Goal: Use online tool/utility: Utilize a website feature to perform a specific function

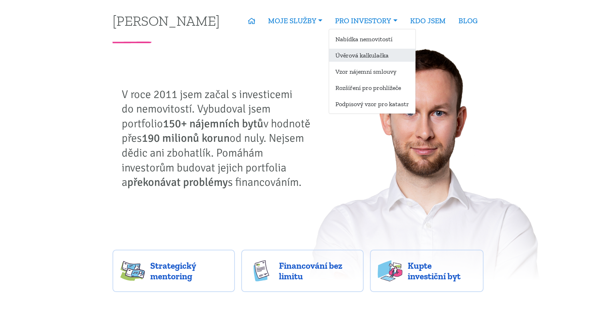
click at [359, 53] on link "Úvěrová kalkulačka" at bounding box center [372, 55] width 86 height 13
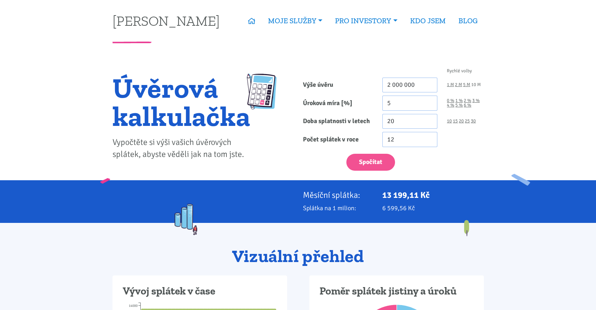
click at [478, 83] on link "10 M" at bounding box center [476, 84] width 10 height 5
type input "10 000 000"
click at [466, 103] on link "6 %" at bounding box center [467, 105] width 7 height 5
type input "6"
click at [474, 119] on link "30" at bounding box center [473, 121] width 5 height 5
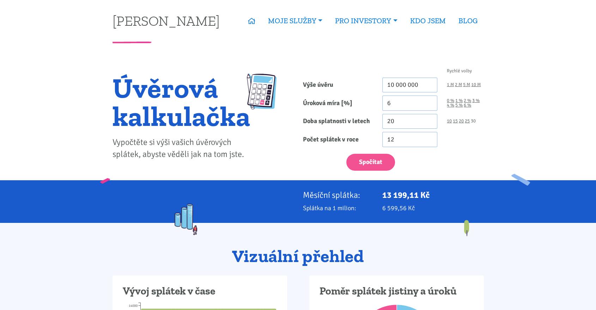
type input "30"
click at [378, 162] on button "Spočítat" at bounding box center [370, 162] width 49 height 17
type input "10000000"
click at [398, 85] on input "10 000 000" at bounding box center [409, 85] width 55 height 15
type input "10 000 000"
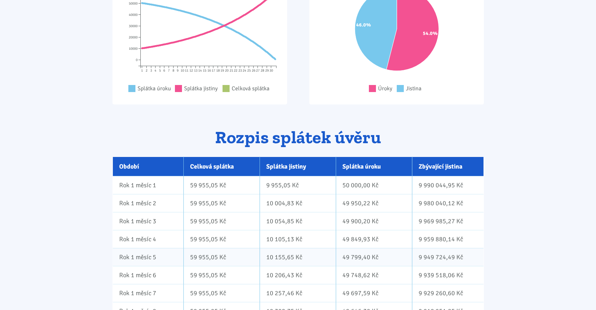
scroll to position [392, 0]
